Goal: Find specific page/section: Find specific page/section

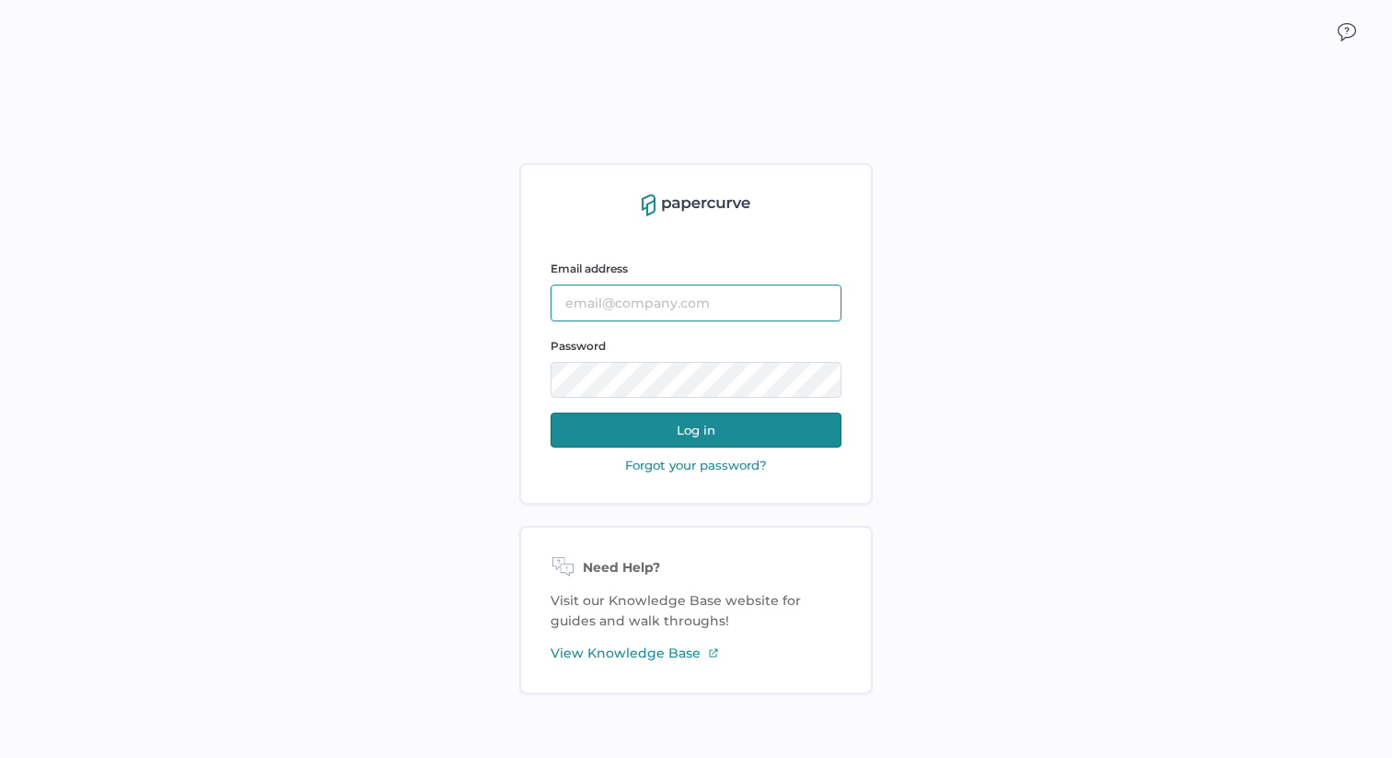
click at [633, 303] on input "text" at bounding box center [695, 302] width 291 height 37
type input "[EMAIL_ADDRESS][DOMAIN_NAME]"
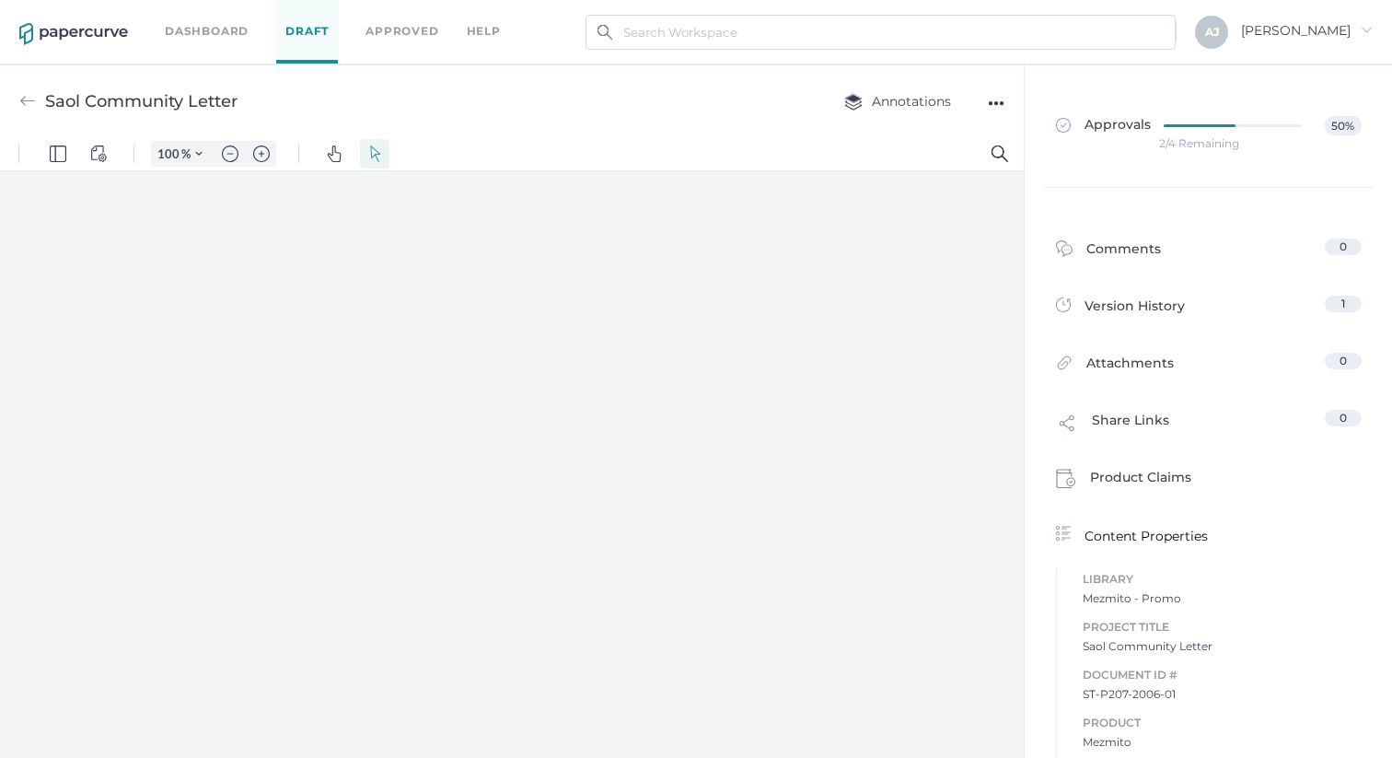
type input "136"
